Goal: Task Accomplishment & Management: Manage account settings

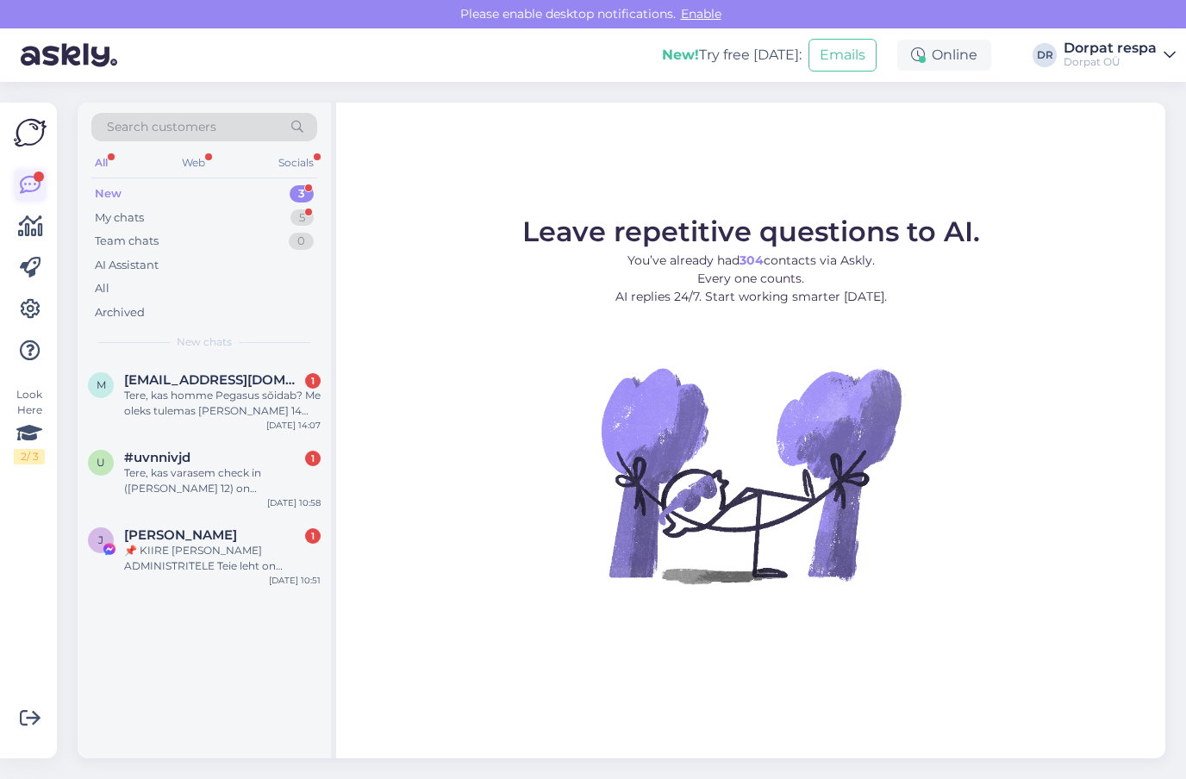
click at [36, 187] on icon at bounding box center [30, 185] width 21 height 21
click at [196, 161] on div "Web" at bounding box center [193, 163] width 30 height 22
click at [103, 165] on div "All" at bounding box center [101, 163] width 20 height 22
click at [121, 222] on div "My chats" at bounding box center [119, 217] width 49 height 17
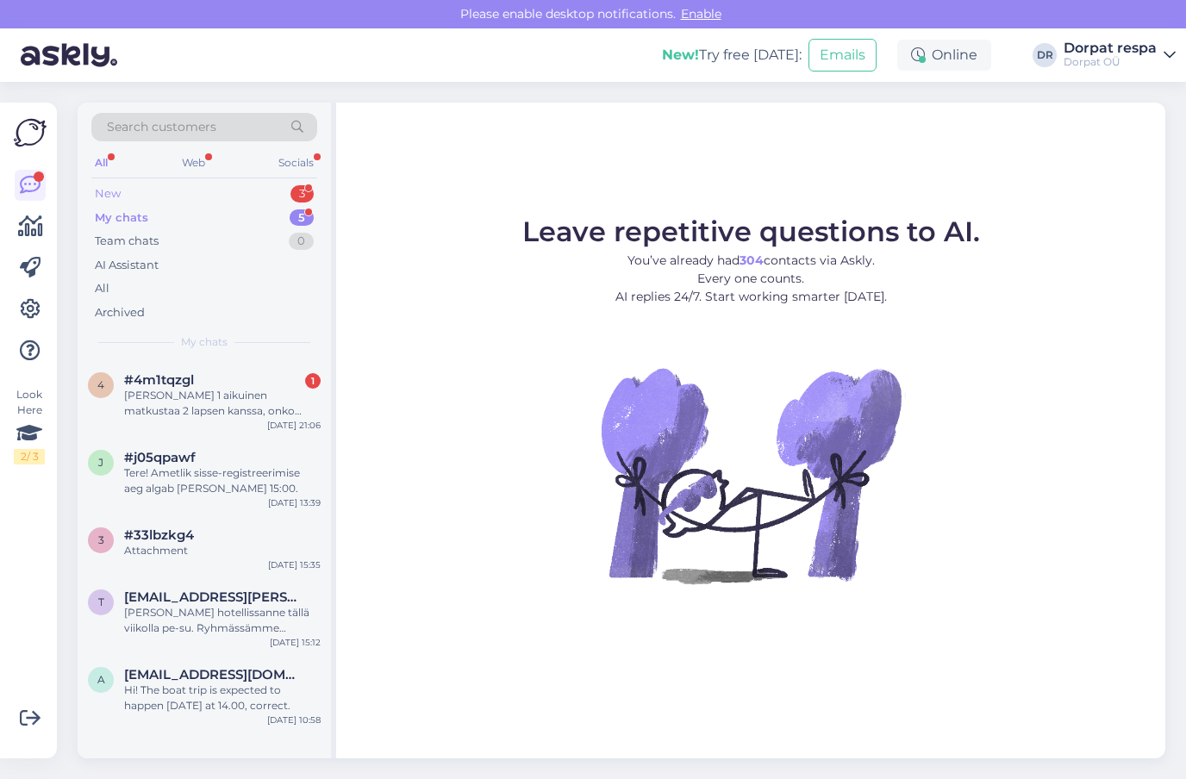
click at [118, 197] on div "New" at bounding box center [108, 193] width 26 height 17
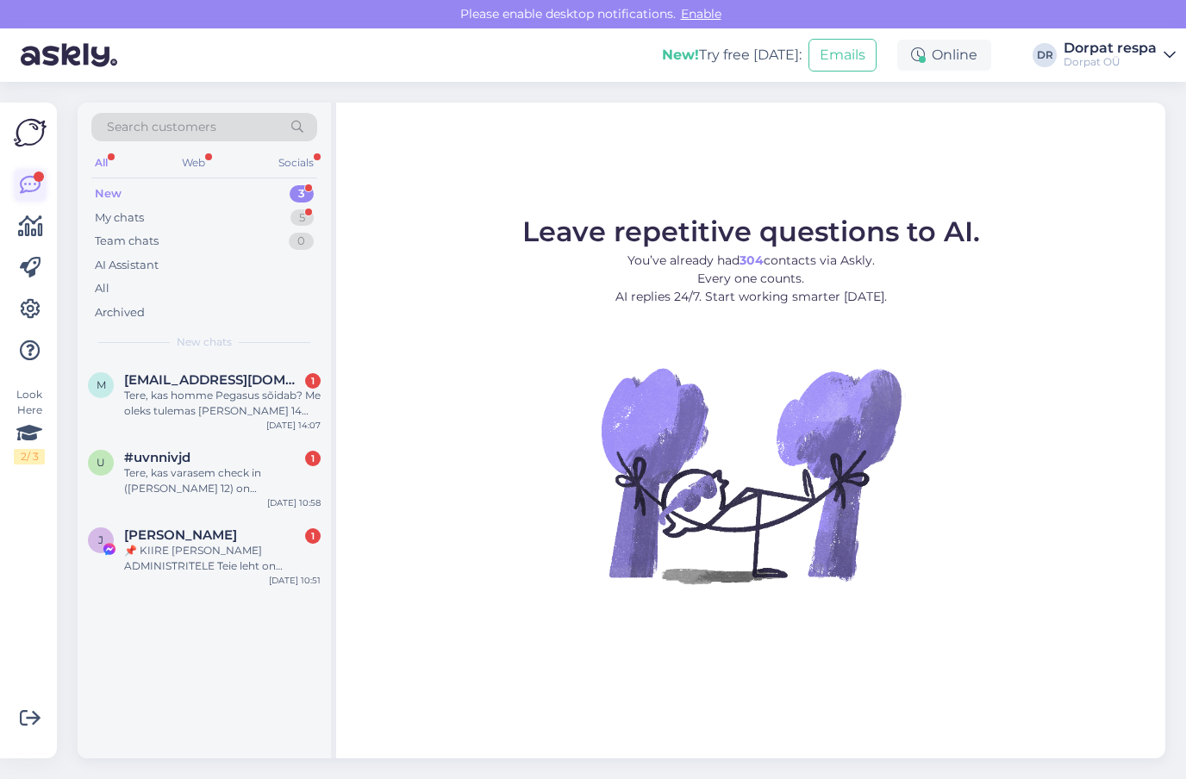
click at [33, 175] on icon at bounding box center [30, 185] width 21 height 21
click at [127, 217] on div "My chats" at bounding box center [119, 217] width 49 height 17
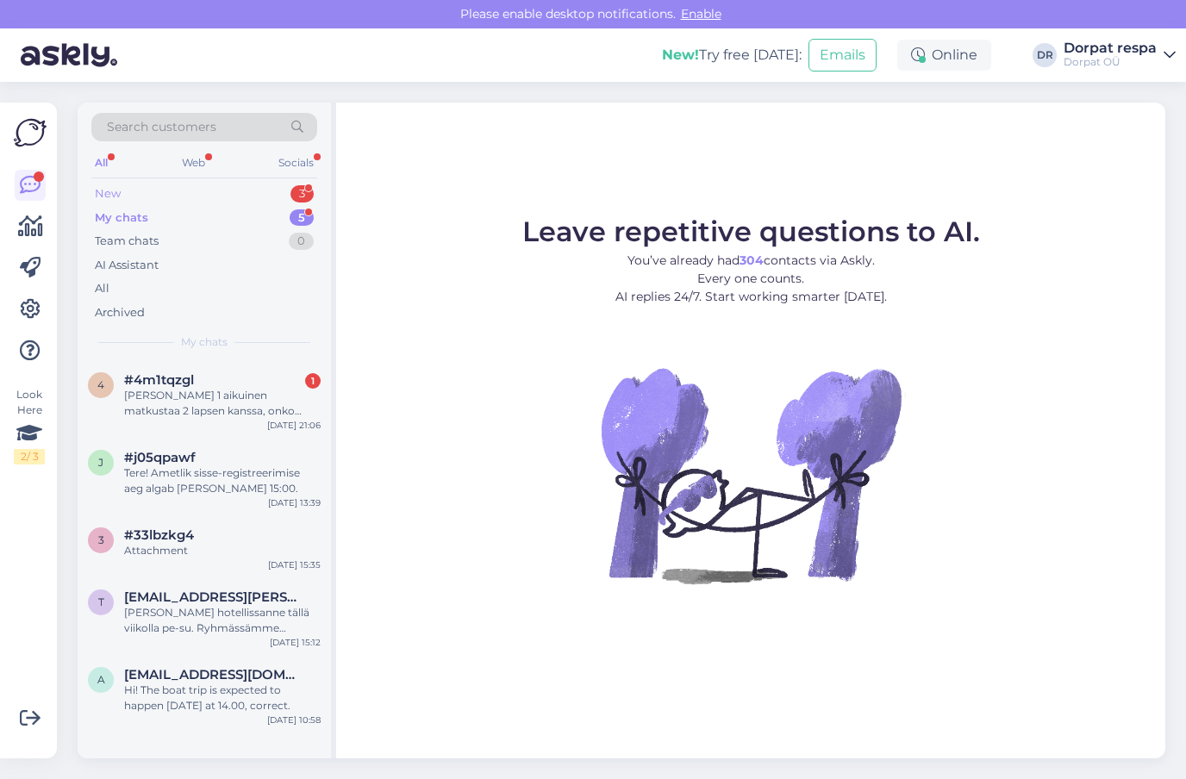
click at [112, 195] on div "New" at bounding box center [108, 193] width 26 height 17
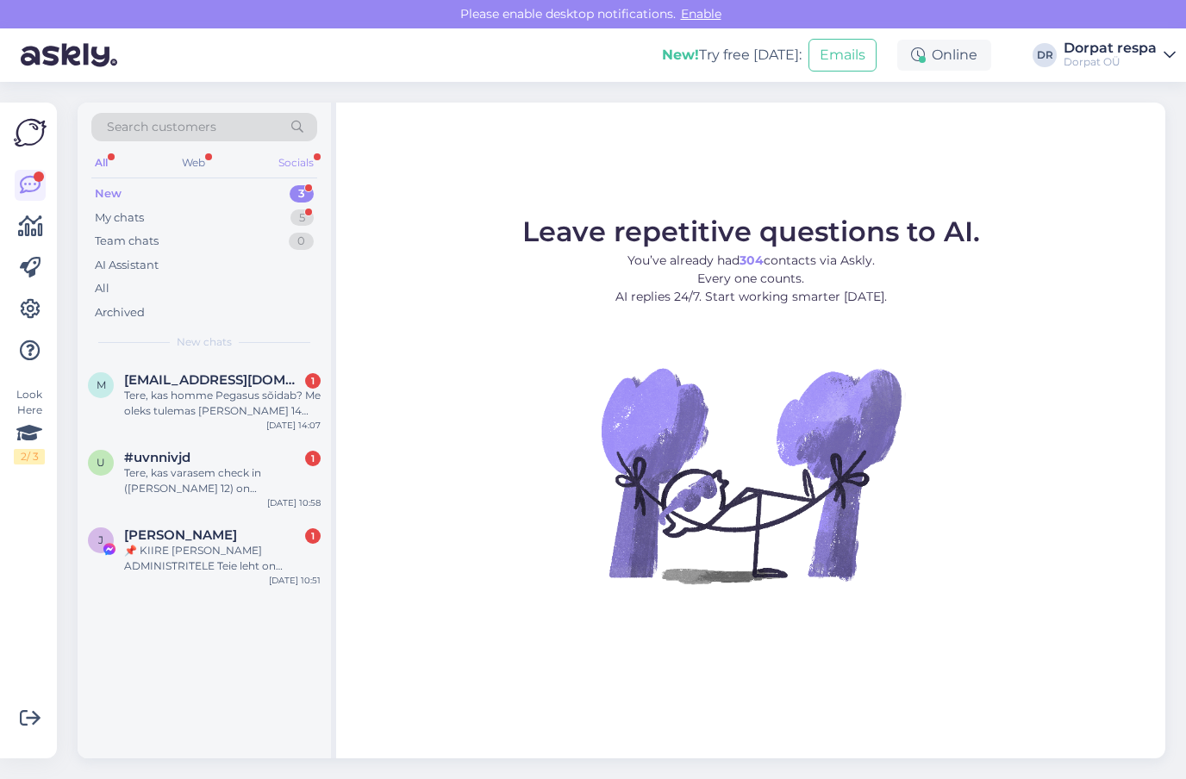
click at [305, 162] on div "Socials" at bounding box center [296, 163] width 42 height 22
